Goal: Task Accomplishment & Management: Complete application form

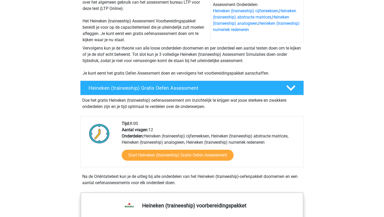
scroll to position [80, 0]
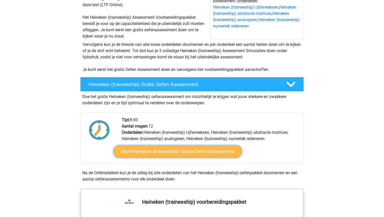
click at [153, 150] on link "Start Heineken (traineeship) Gratis Oefen Assessment" at bounding box center [177, 151] width 128 height 13
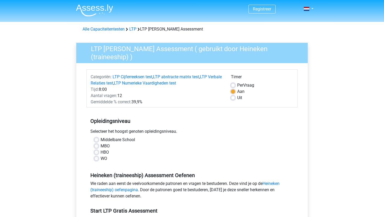
click at [97, 159] on div "WO" at bounding box center [191, 159] width 195 height 6
click at [101, 157] on label "WO" at bounding box center [104, 159] width 7 height 6
click at [97, 157] on input "WO" at bounding box center [96, 158] width 4 height 5
radio input "true"
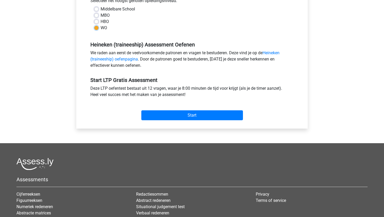
scroll to position [131, 0]
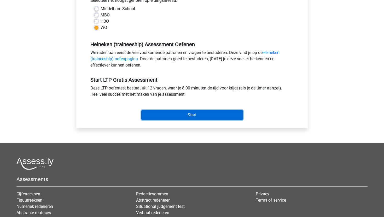
click at [183, 111] on input "Start" at bounding box center [192, 115] width 102 height 10
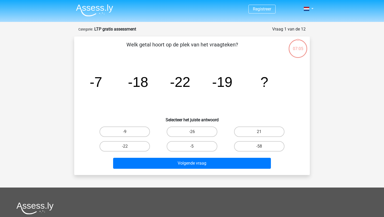
click at [126, 135] on input "-9" at bounding box center [126, 133] width 3 height 3
radio input "true"
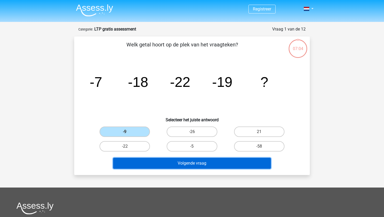
click at [190, 166] on button "Volgende vraag" at bounding box center [192, 163] width 158 height 11
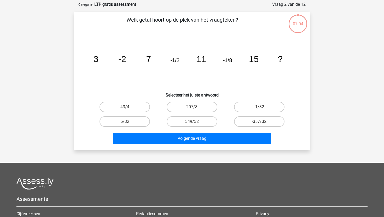
scroll to position [26, 0]
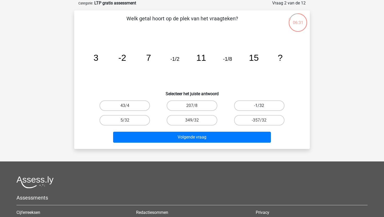
click at [251, 104] on label "-1/32" at bounding box center [259, 106] width 50 height 10
click at [259, 106] on input "-1/32" at bounding box center [260, 107] width 3 height 3
radio input "true"
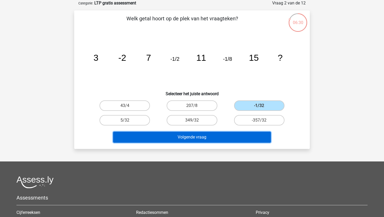
click at [200, 138] on button "Volgende vraag" at bounding box center [192, 137] width 158 height 11
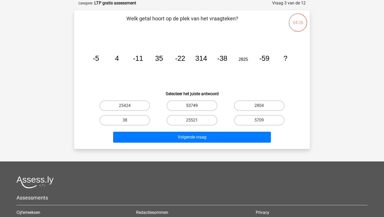
click at [187, 103] on label "53749" at bounding box center [192, 106] width 50 height 10
click at [192, 106] on input "53749" at bounding box center [193, 107] width 3 height 3
radio input "true"
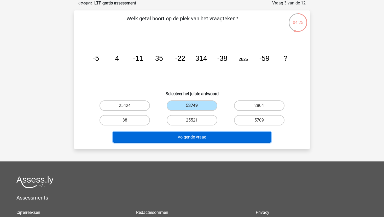
click at [184, 138] on button "Volgende vraag" at bounding box center [192, 137] width 158 height 11
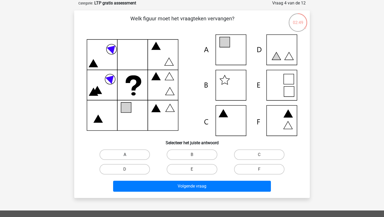
click at [123, 158] on label "A" at bounding box center [125, 155] width 50 height 10
click at [125, 158] on input "A" at bounding box center [126, 156] width 3 height 3
radio input "true"
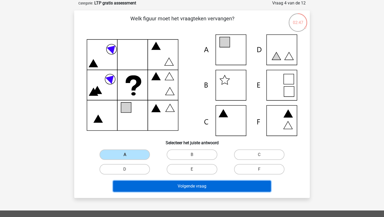
click at [139, 185] on button "Volgende vraag" at bounding box center [192, 186] width 158 height 11
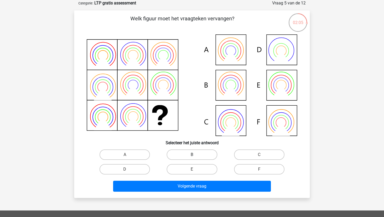
click at [182, 155] on label "B" at bounding box center [192, 155] width 50 height 10
click at [192, 155] on input "B" at bounding box center [193, 156] width 3 height 3
radio input "true"
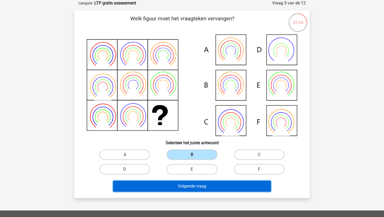
click at [184, 185] on button "Volgende vraag" at bounding box center [192, 186] width 158 height 11
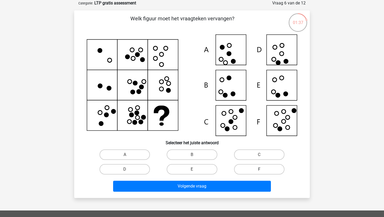
click at [253, 167] on label "F" at bounding box center [259, 169] width 50 height 10
click at [259, 169] on input "F" at bounding box center [260, 170] width 3 height 3
radio input "true"
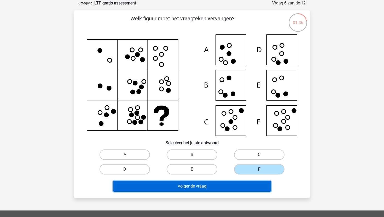
click at [222, 187] on button "Volgende vraag" at bounding box center [192, 186] width 158 height 11
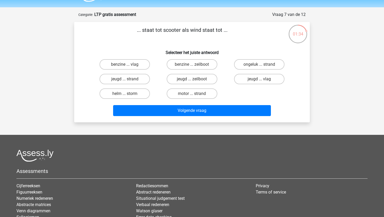
scroll to position [14, 0]
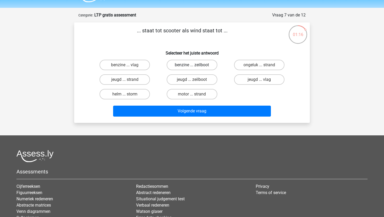
click at [186, 68] on label "benzine ... zeilboot" at bounding box center [192, 65] width 50 height 10
click at [192, 68] on input "benzine ... zeilboot" at bounding box center [193, 66] width 3 height 3
radio input "true"
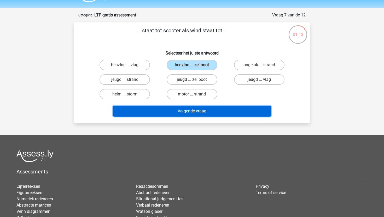
click at [189, 107] on button "Volgende vraag" at bounding box center [192, 111] width 158 height 11
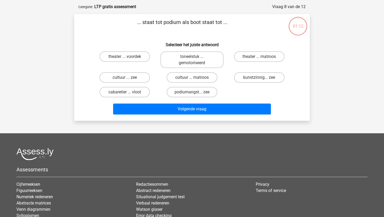
scroll to position [26, 0]
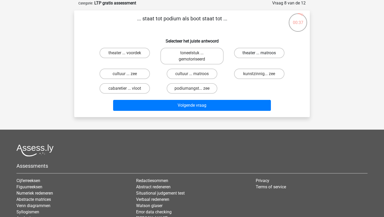
click at [265, 50] on label "theater ... matroos" at bounding box center [259, 53] width 50 height 10
click at [262, 53] on input "theater ... matroos" at bounding box center [260, 54] width 3 height 3
radio input "true"
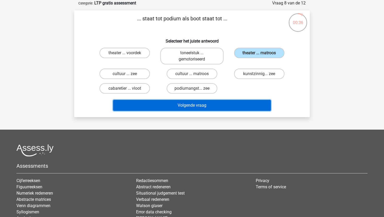
click at [228, 108] on button "Volgende vraag" at bounding box center [192, 105] width 158 height 11
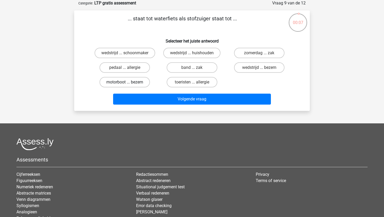
click at [130, 87] on label "motorboot ... bezem" at bounding box center [125, 82] width 50 height 10
click at [128, 86] on input "motorboot ... bezem" at bounding box center [126, 83] width 3 height 3
radio input "true"
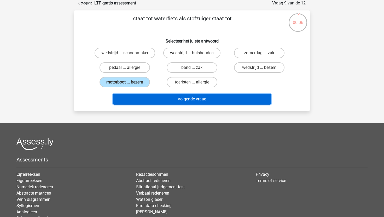
click at [143, 100] on button "Volgende vraag" at bounding box center [192, 99] width 158 height 11
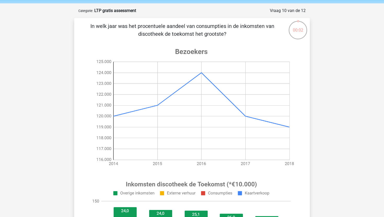
scroll to position [36, 0]
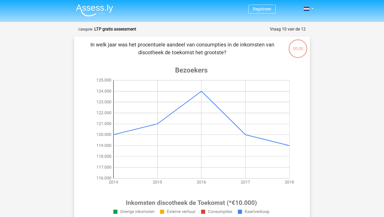
scroll to position [28, 0]
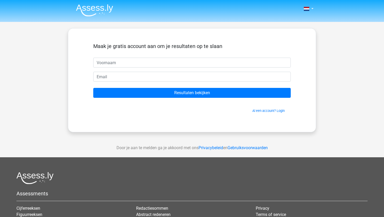
click at [155, 59] on input "text" at bounding box center [191, 63] width 197 height 10
click at [163, 68] on form "Maak je gratis account aan om je resultaten op te slaan brunonoltw Resultaten b…" at bounding box center [191, 78] width 197 height 70
click at [161, 54] on div "Maak je gratis account aan om je resultaten op te slaan" at bounding box center [191, 50] width 197 height 15
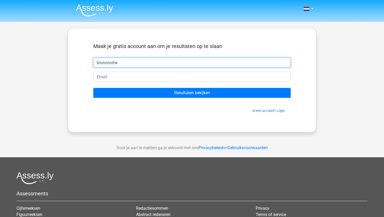
click at [153, 65] on input "brunonoltw" at bounding box center [191, 63] width 197 height 10
type input "brunonolte"
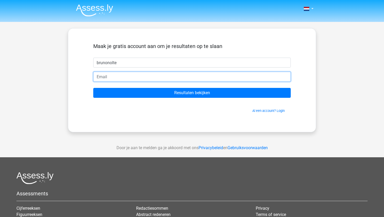
click at [147, 81] on input "email" at bounding box center [191, 77] width 197 height 10
type input "bruno.nolte@kpnplanet.nl"
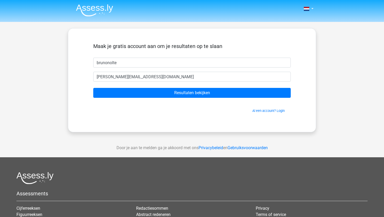
click at [154, 100] on form "Maak je gratis account aan om je resultaten op te slaan brunonolte bruno.nolte@…" at bounding box center [191, 78] width 197 height 70
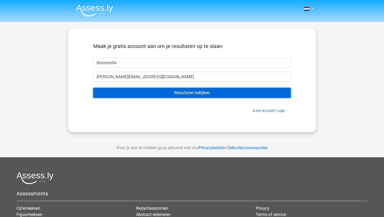
click at [154, 94] on input "Resultaten bekijken" at bounding box center [191, 93] width 197 height 10
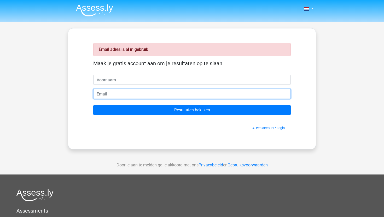
click at [154, 94] on input "email" at bounding box center [191, 94] width 197 height 10
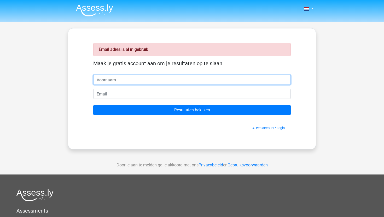
click at [107, 82] on input "text" at bounding box center [191, 80] width 197 height 10
type input "[PERSON_NAME]"
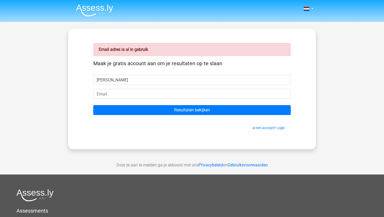
click at [271, 131] on div "Email adres is al in gebruik Maak je gratis account aan om je resultaten op te …" at bounding box center [192, 89] width 223 height 96
click at [271, 127] on link "Al een account? Login" at bounding box center [268, 128] width 32 height 4
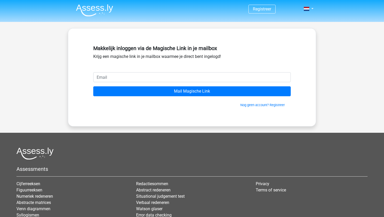
click at [124, 76] on input "email" at bounding box center [191, 77] width 197 height 10
type input "[PERSON_NAME][EMAIL_ADDRESS][DOMAIN_NAME]"
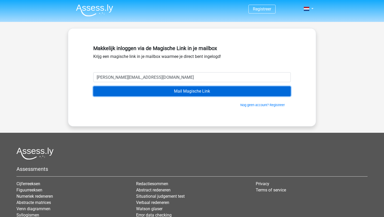
click at [160, 91] on input "Mail Magische Link" at bounding box center [191, 91] width 197 height 10
